Goal: Transaction & Acquisition: Book appointment/travel/reservation

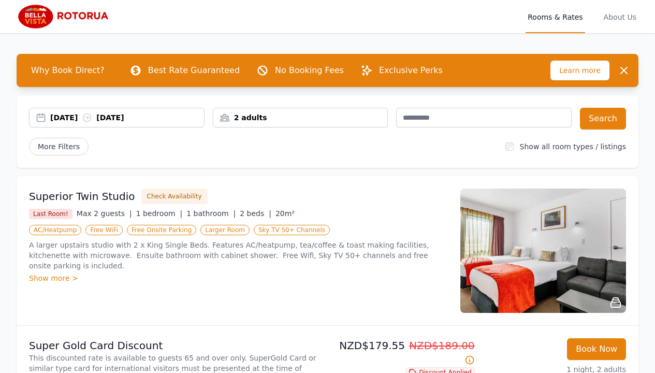
click at [172, 115] on div "[DATE] [DATE]" at bounding box center [127, 117] width 154 height 10
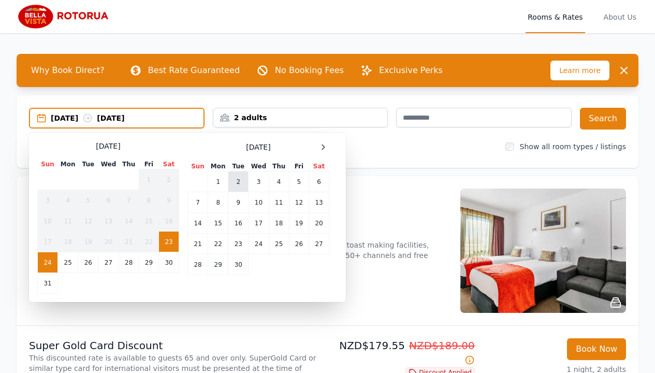
click at [242, 184] on td "2" at bounding box center [238, 182] width 20 height 21
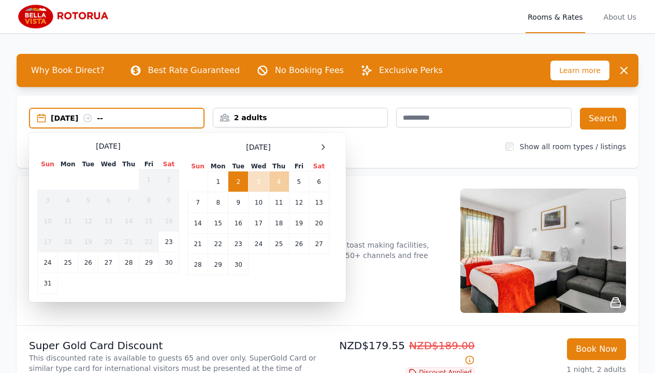
click at [278, 184] on td "4" at bounding box center [279, 182] width 20 height 21
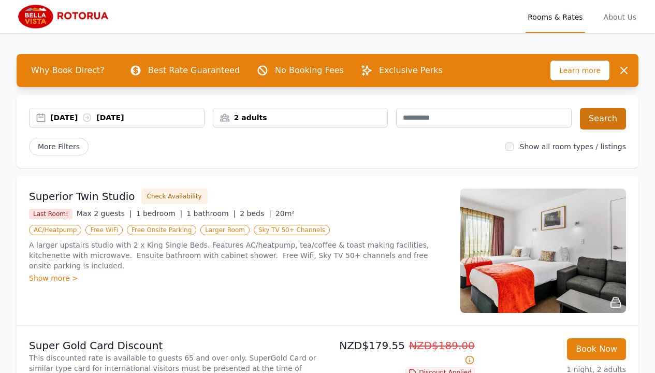
click at [608, 115] on button "Search" at bounding box center [603, 119] width 46 height 22
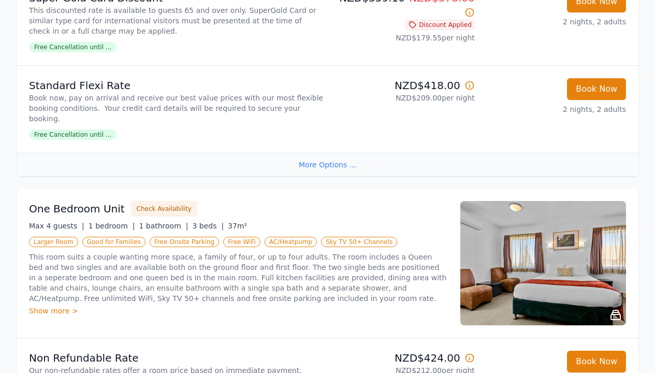
scroll to position [2221, 0]
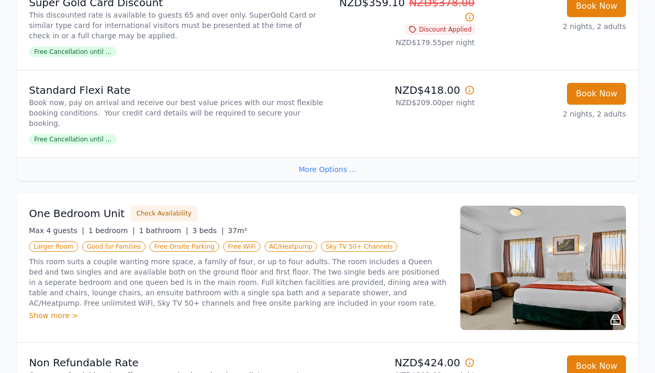
click at [623, 218] on img at bounding box center [544, 268] width 166 height 124
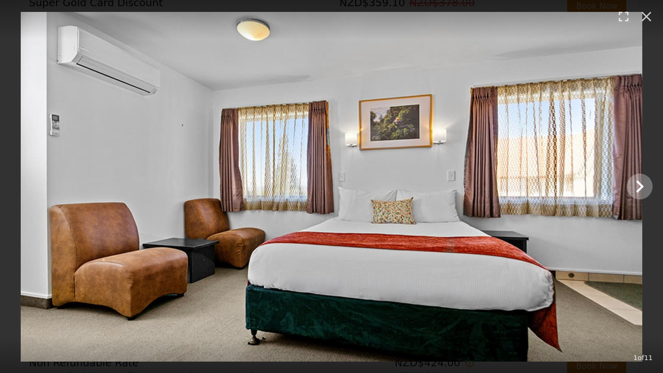
click at [637, 188] on icon "Show slide 2 of 11" at bounding box center [639, 186] width 25 height 25
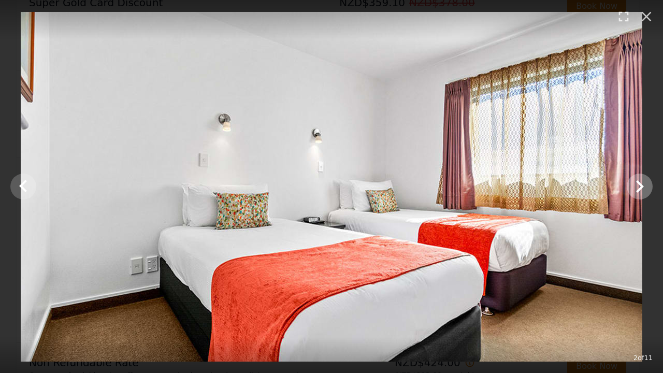
click at [637, 188] on icon "Show slide 3 of 11" at bounding box center [639, 186] width 25 height 25
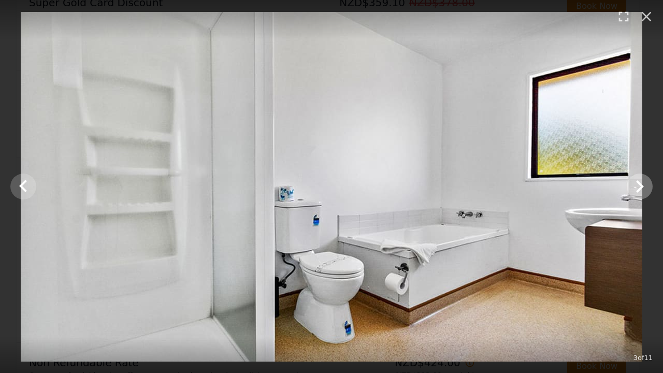
click at [637, 188] on icon "Show slide 4 of 11" at bounding box center [639, 186] width 25 height 25
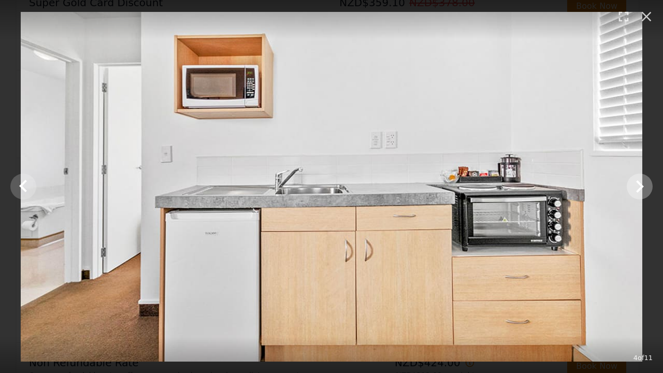
click at [637, 188] on icon "Show slide 5 of 11" at bounding box center [639, 186] width 25 height 25
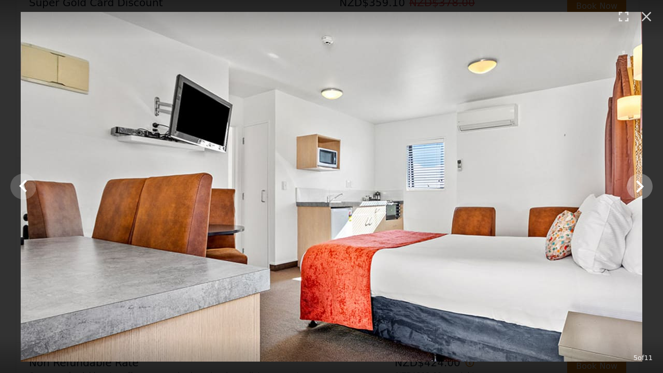
click at [637, 188] on icon "Show slide 6 of 11" at bounding box center [639, 186] width 25 height 25
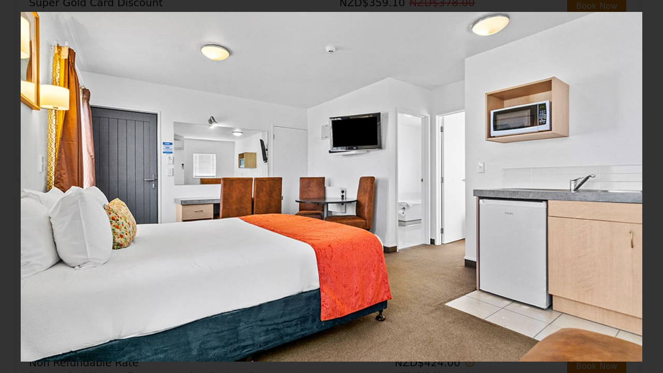
click at [637, 188] on icon "Show slide 7 of 11" at bounding box center [639, 186] width 25 height 25
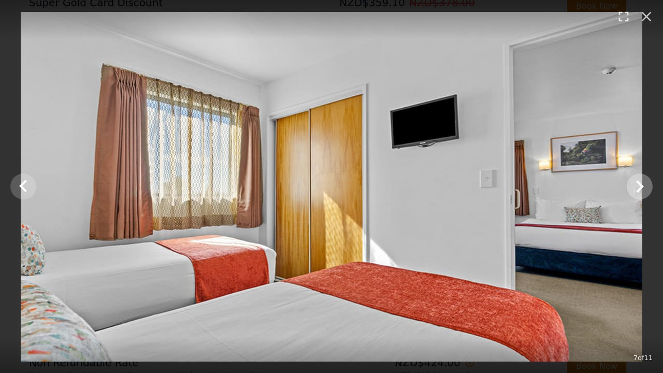
click at [637, 188] on icon "Show slide 8 of 11" at bounding box center [639, 186] width 25 height 25
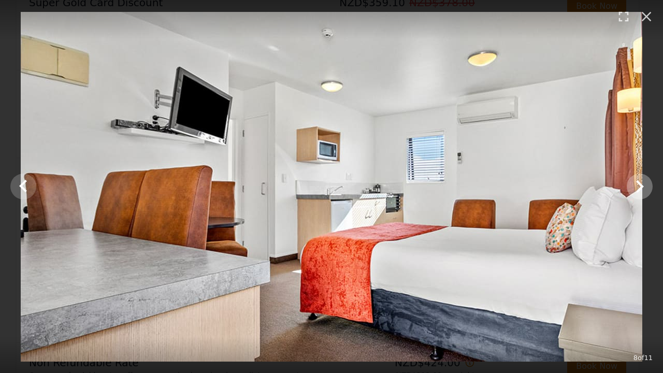
click at [640, 189] on icon "Show slide 9 of 11" at bounding box center [640, 186] width 8 height 12
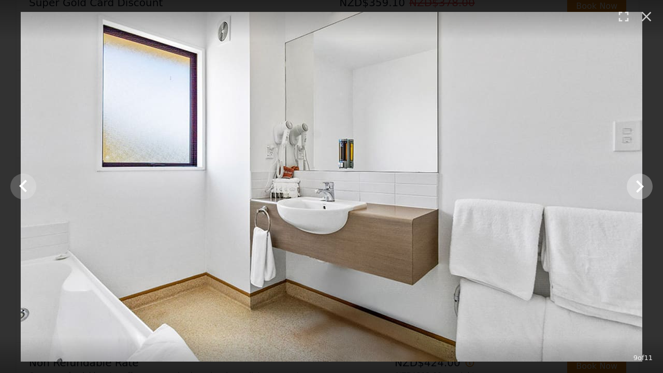
click at [640, 189] on icon "Show slide 10 of 11" at bounding box center [640, 186] width 8 height 12
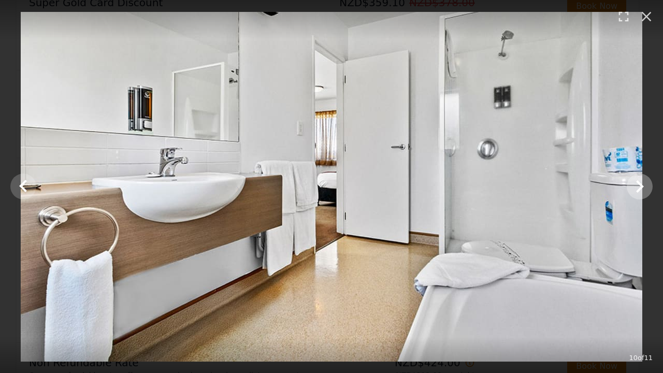
click at [640, 189] on icon "Show slide 11 of 11" at bounding box center [640, 186] width 8 height 12
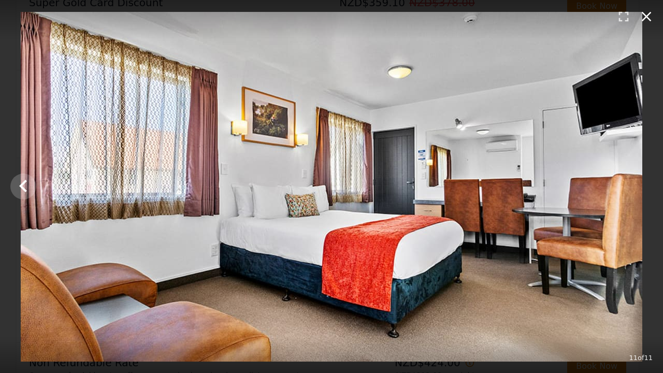
click at [648, 17] on icon "button" at bounding box center [646, 16] width 17 height 17
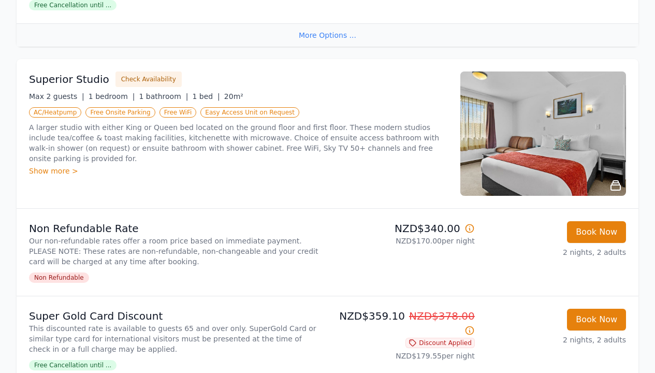
scroll to position [564, 0]
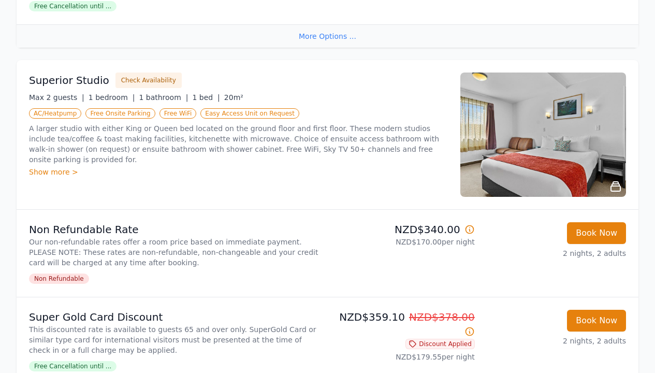
click at [613, 121] on img at bounding box center [544, 135] width 166 height 124
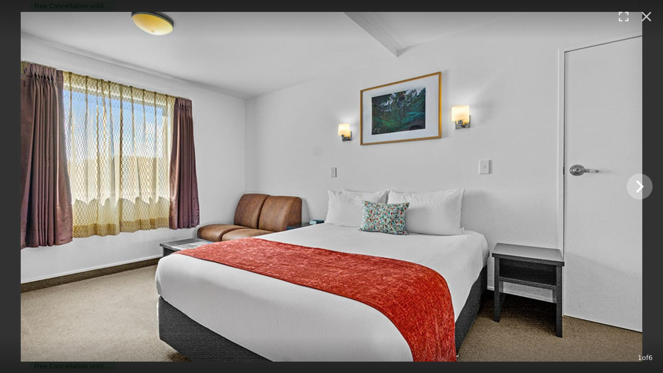
click at [641, 192] on icon "Show slide 2 of 6" at bounding box center [639, 186] width 25 height 25
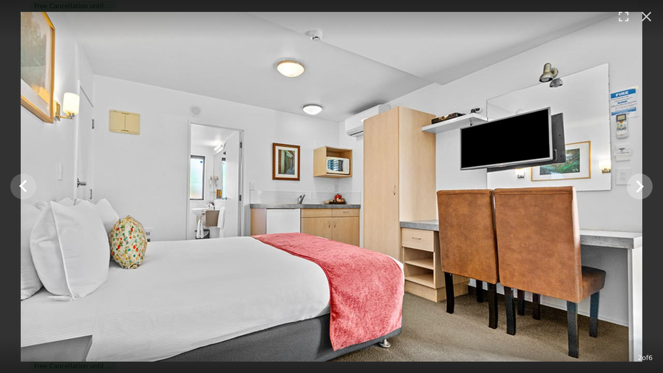
click at [641, 192] on icon "Show slide 3 of 6" at bounding box center [639, 186] width 25 height 25
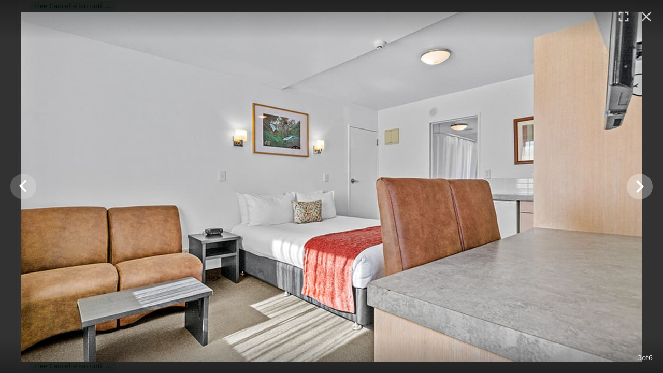
click at [642, 189] on icon "Show slide 4 of 6" at bounding box center [639, 186] width 25 height 25
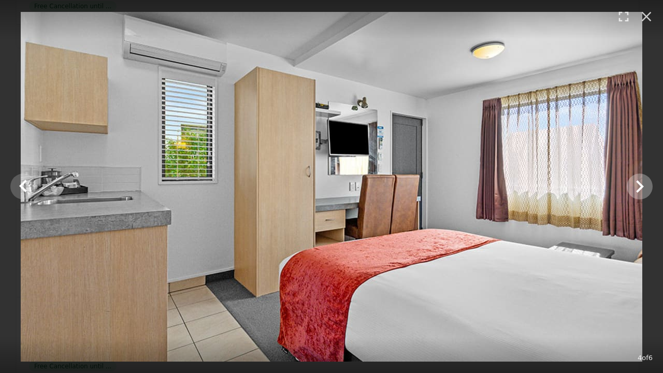
click at [642, 189] on icon "Show slide 5 of 6" at bounding box center [639, 186] width 25 height 25
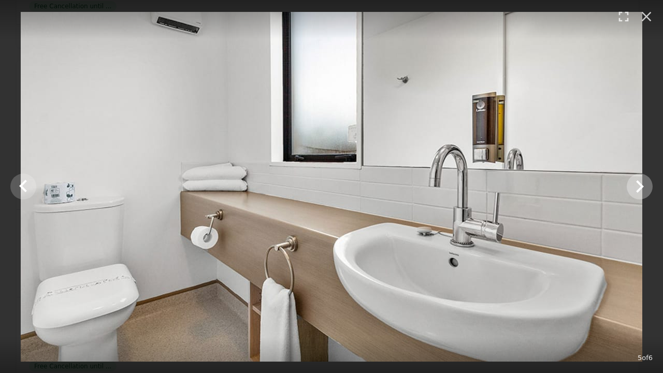
click at [637, 188] on icon "Show slide 6 of 6" at bounding box center [639, 186] width 25 height 25
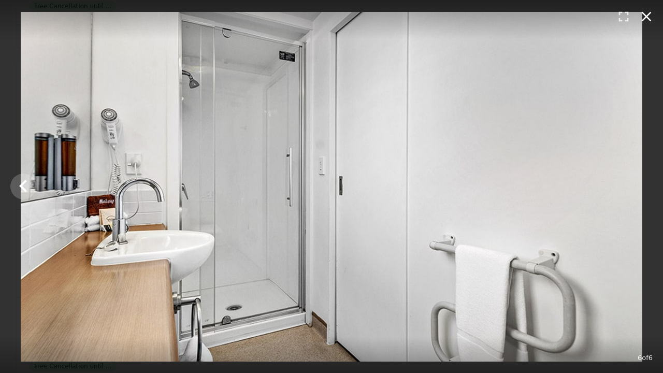
click at [649, 17] on icon "button" at bounding box center [646, 16] width 17 height 17
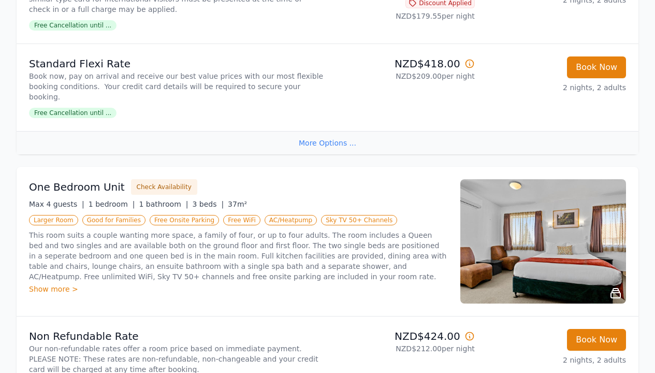
scroll to position [2249, 0]
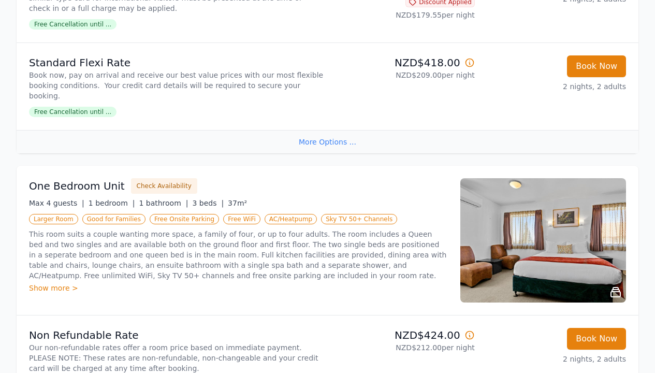
click at [519, 178] on img at bounding box center [544, 240] width 166 height 124
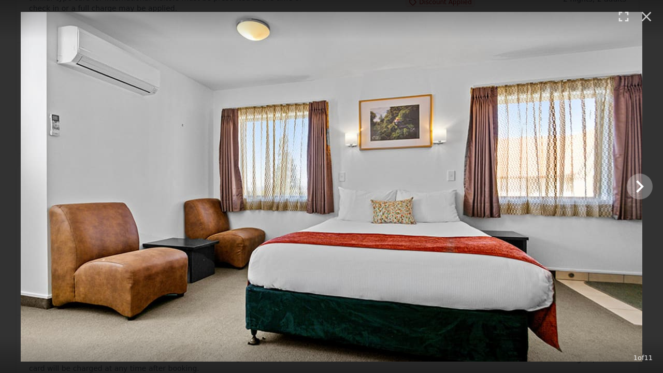
click at [643, 187] on icon "Show slide 2 of 11" at bounding box center [640, 186] width 8 height 12
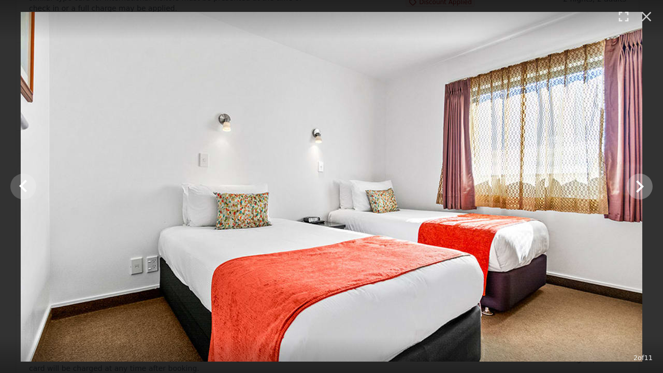
click at [640, 183] on icon "Show slide 3 of 11" at bounding box center [639, 186] width 25 height 25
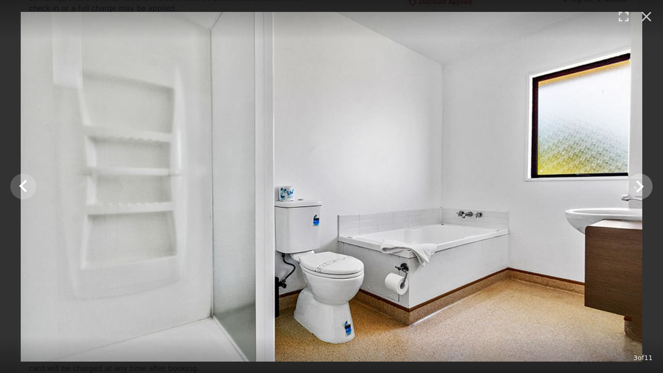
click at [638, 189] on icon "Show slide 4 of 11" at bounding box center [639, 186] width 25 height 25
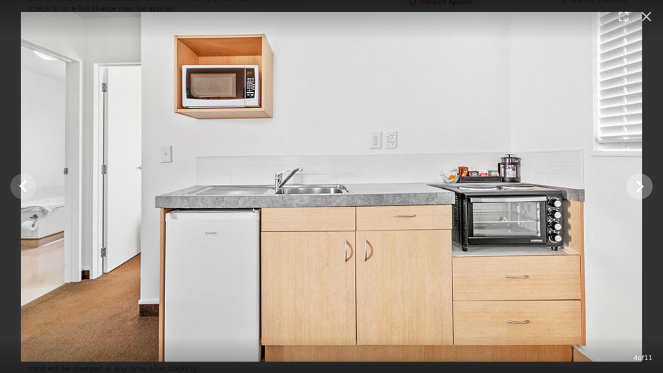
click at [638, 189] on icon "Show slide 5 of 11" at bounding box center [639, 186] width 25 height 25
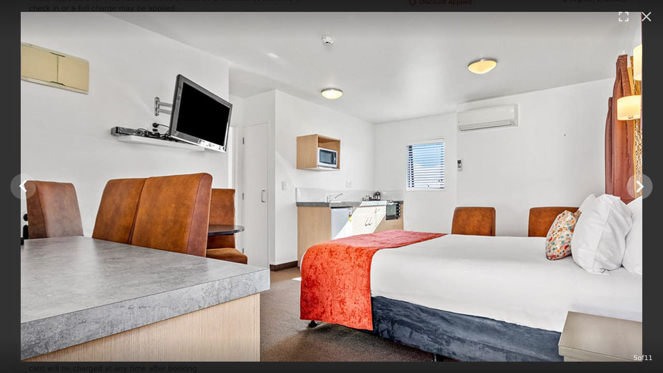
click at [639, 188] on icon "Show slide 6 of 11" at bounding box center [639, 186] width 25 height 25
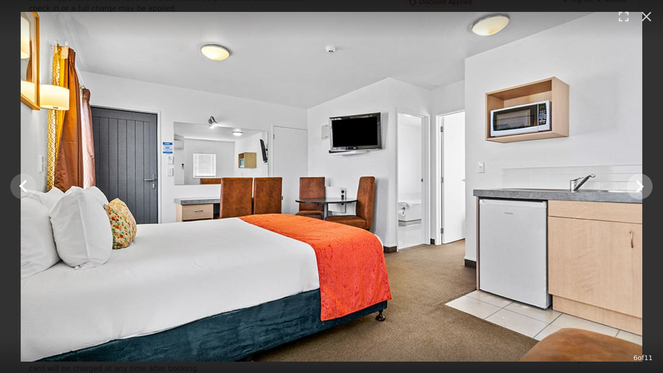
click at [639, 188] on icon "Show slide 7 of 11" at bounding box center [639, 186] width 25 height 25
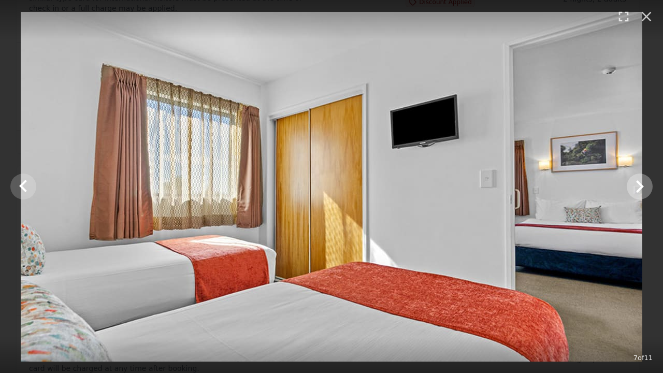
click at [638, 188] on icon "Show slide 8 of 11" at bounding box center [639, 186] width 25 height 25
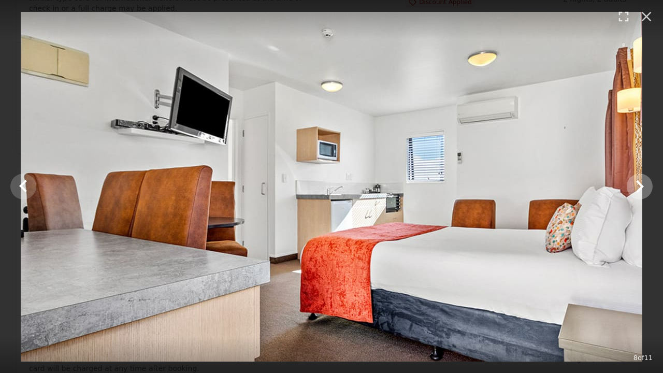
click at [642, 186] on icon "Show slide 9 of 11" at bounding box center [640, 186] width 8 height 12
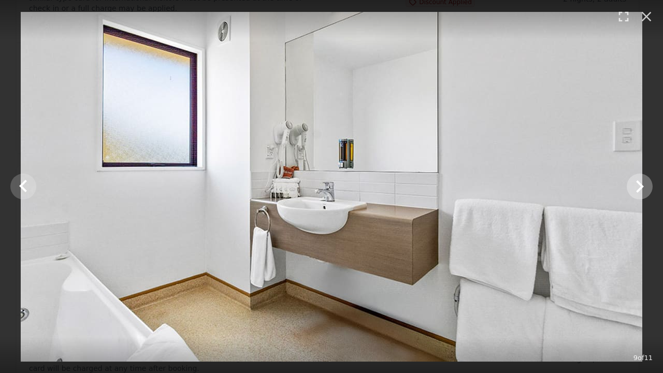
click at [642, 186] on icon "Show slide 10 of 11" at bounding box center [640, 186] width 8 height 12
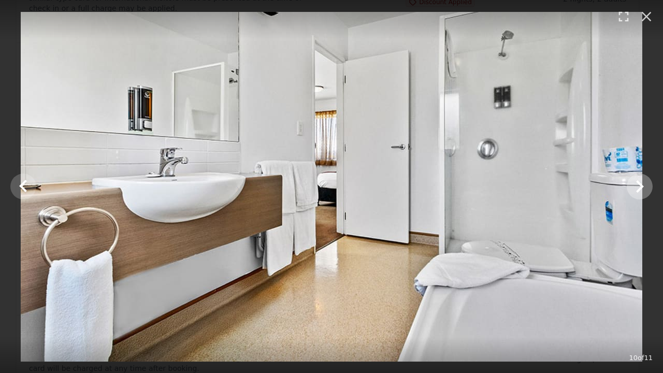
click at [642, 186] on icon "Show slide 11 of 11" at bounding box center [640, 186] width 8 height 12
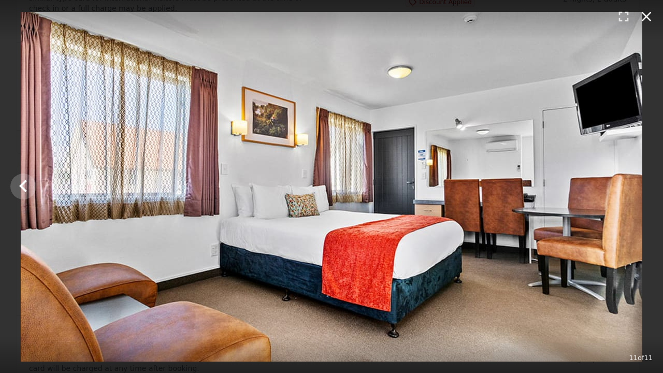
click at [648, 18] on icon "button" at bounding box center [647, 17] width 10 height 10
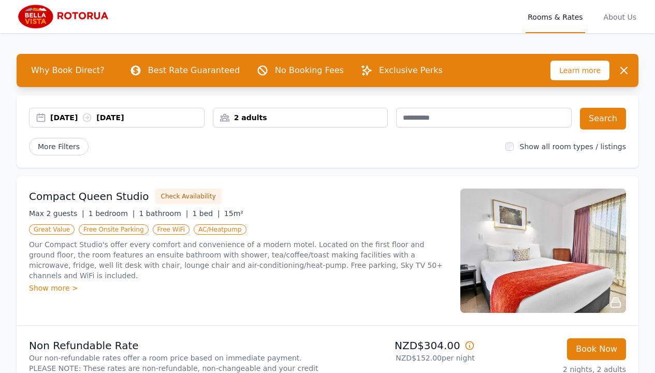
scroll to position [0, 0]
